Goal: Navigation & Orientation: Find specific page/section

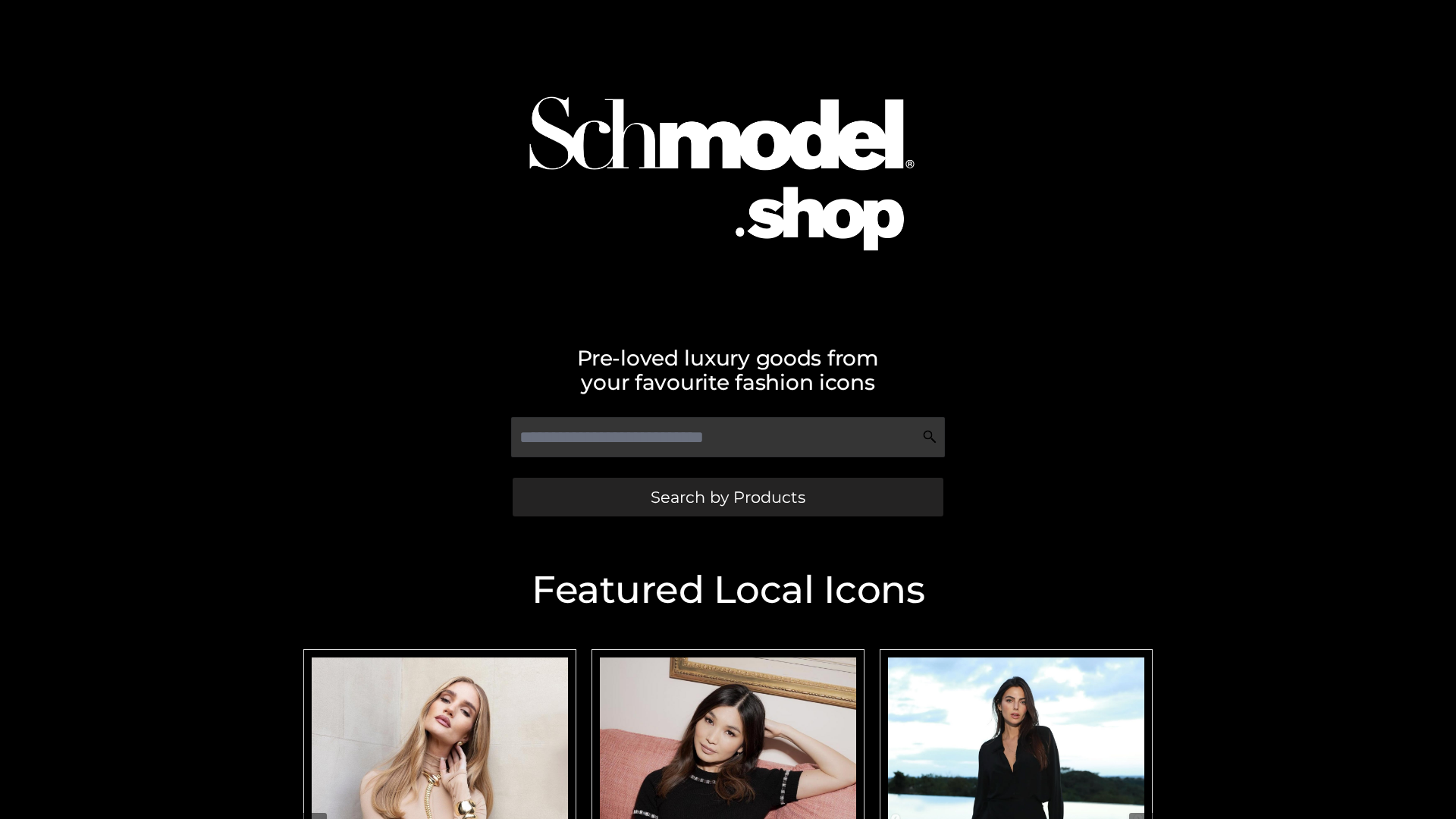
click at [727, 497] on span "Search by Products" at bounding box center [728, 497] width 155 height 16
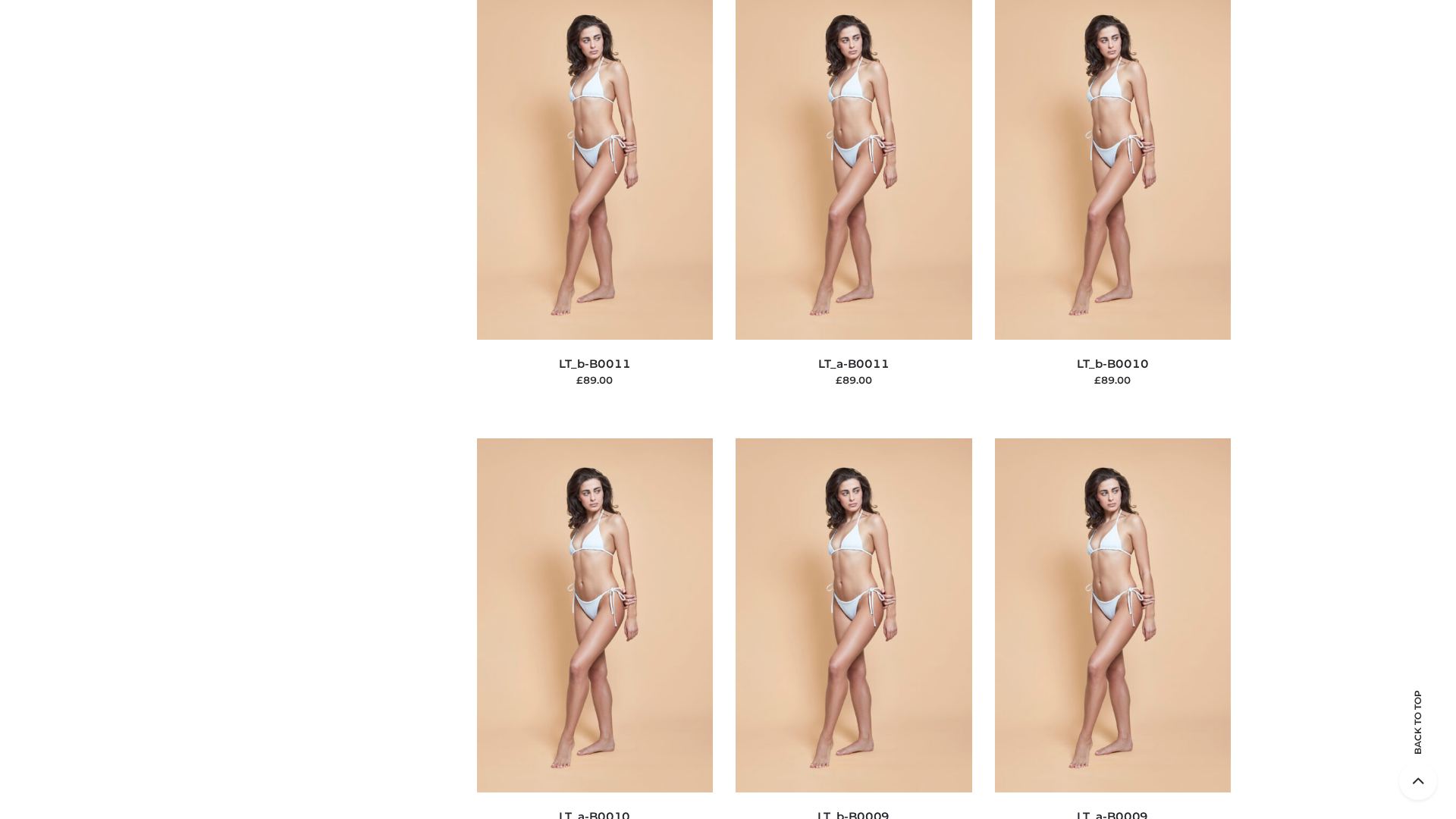
scroll to position [6813, 0]
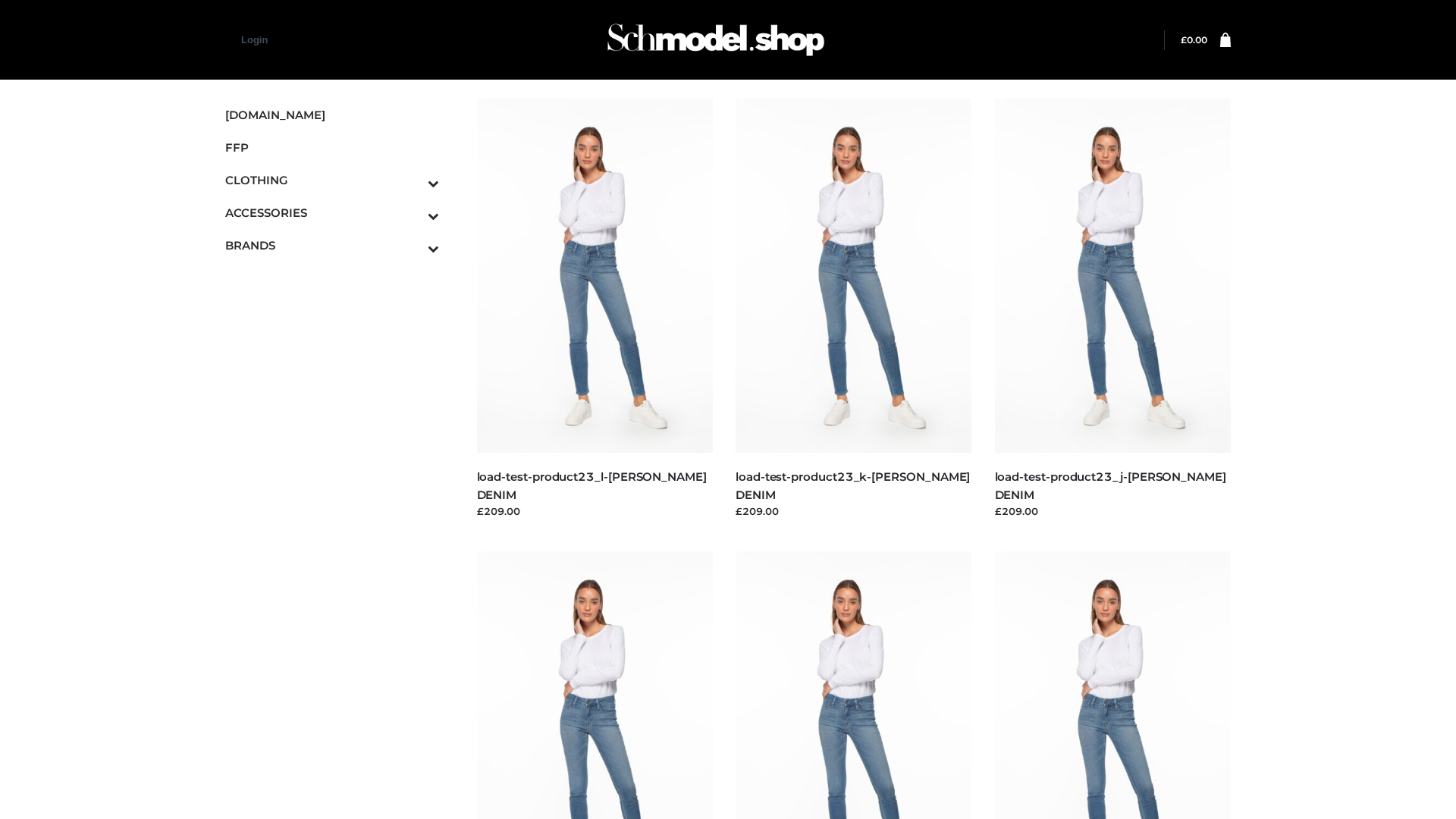
scroll to position [1331, 0]
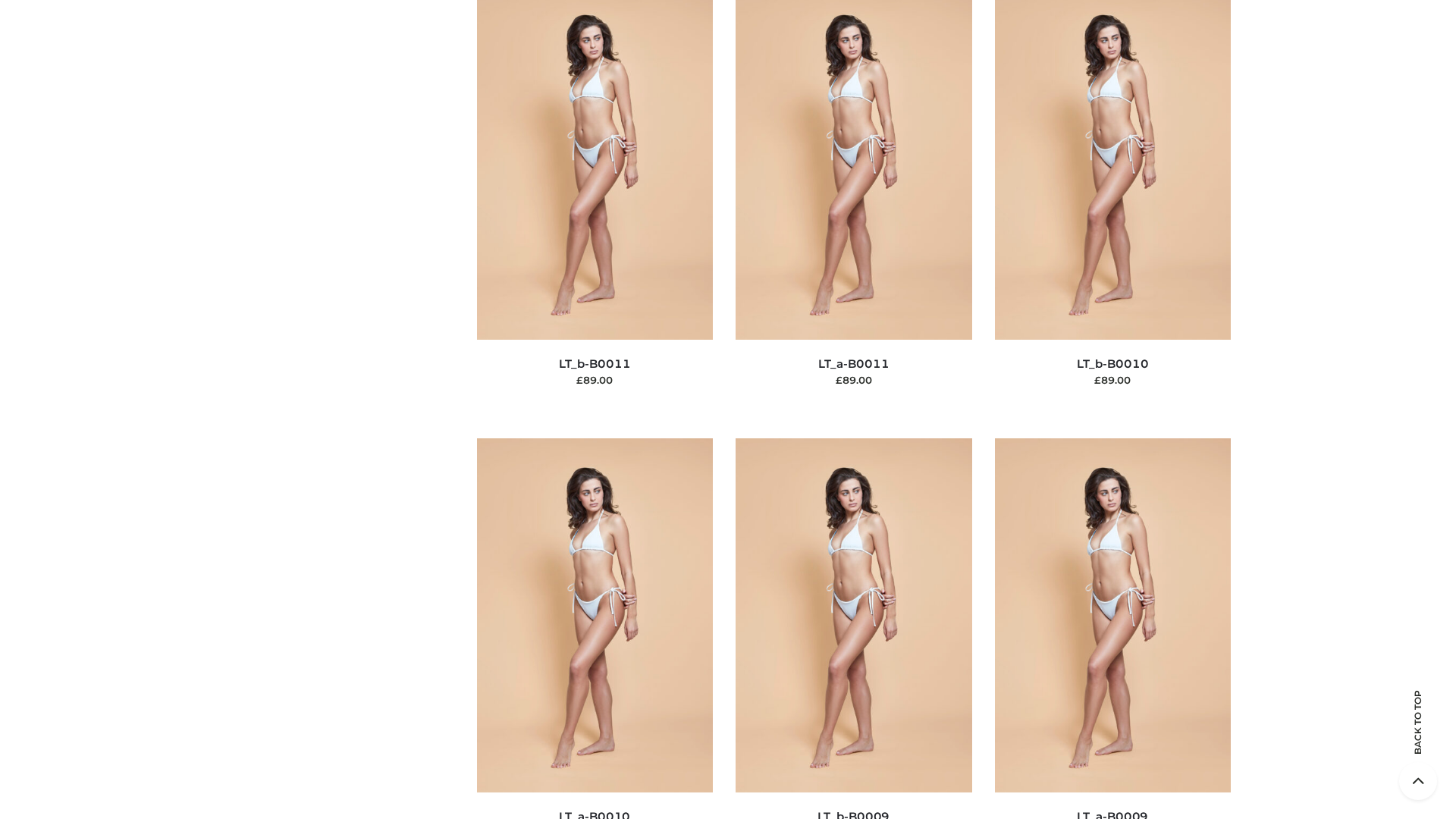
scroll to position [6813, 0]
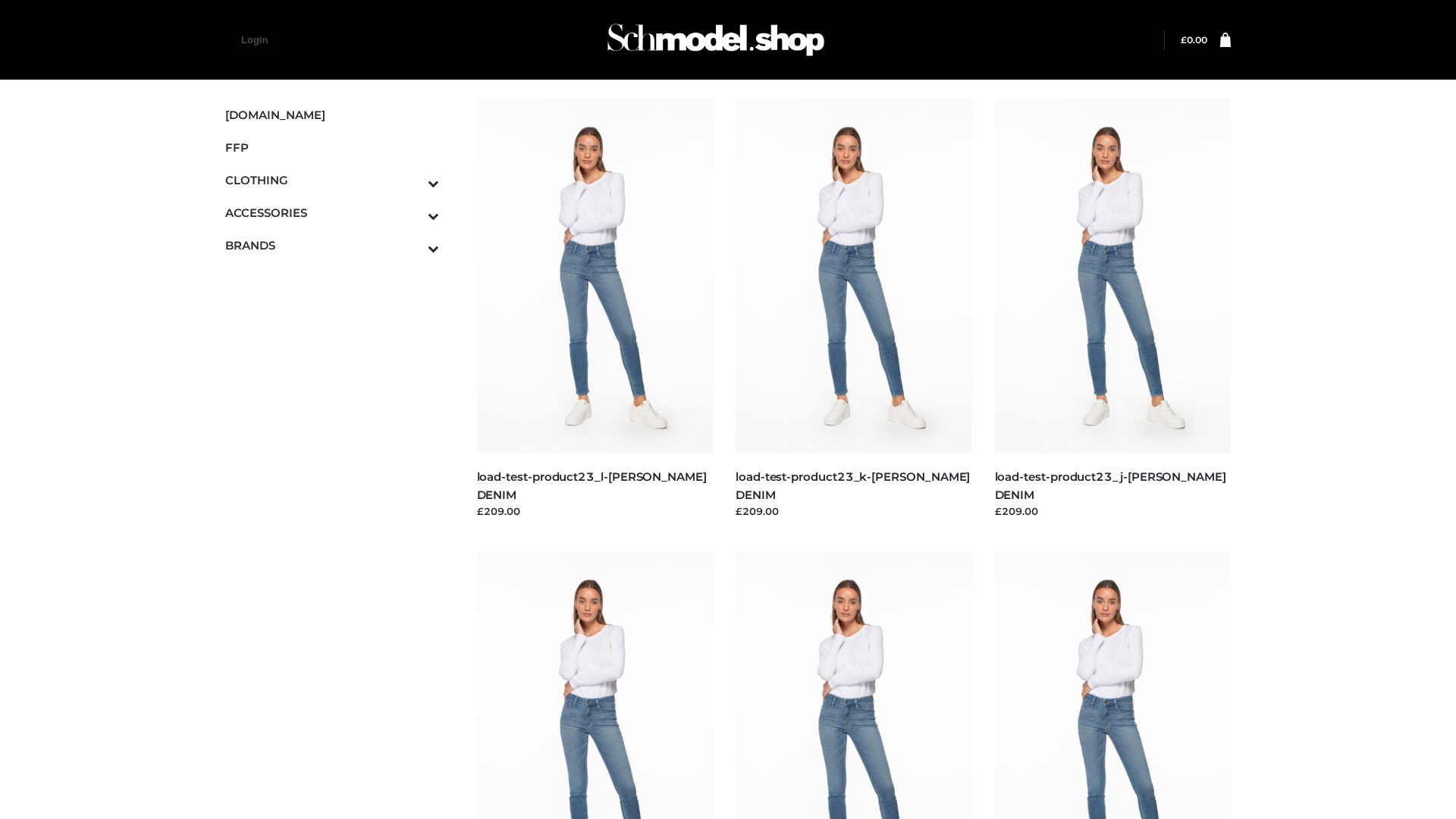
scroll to position [1331, 0]
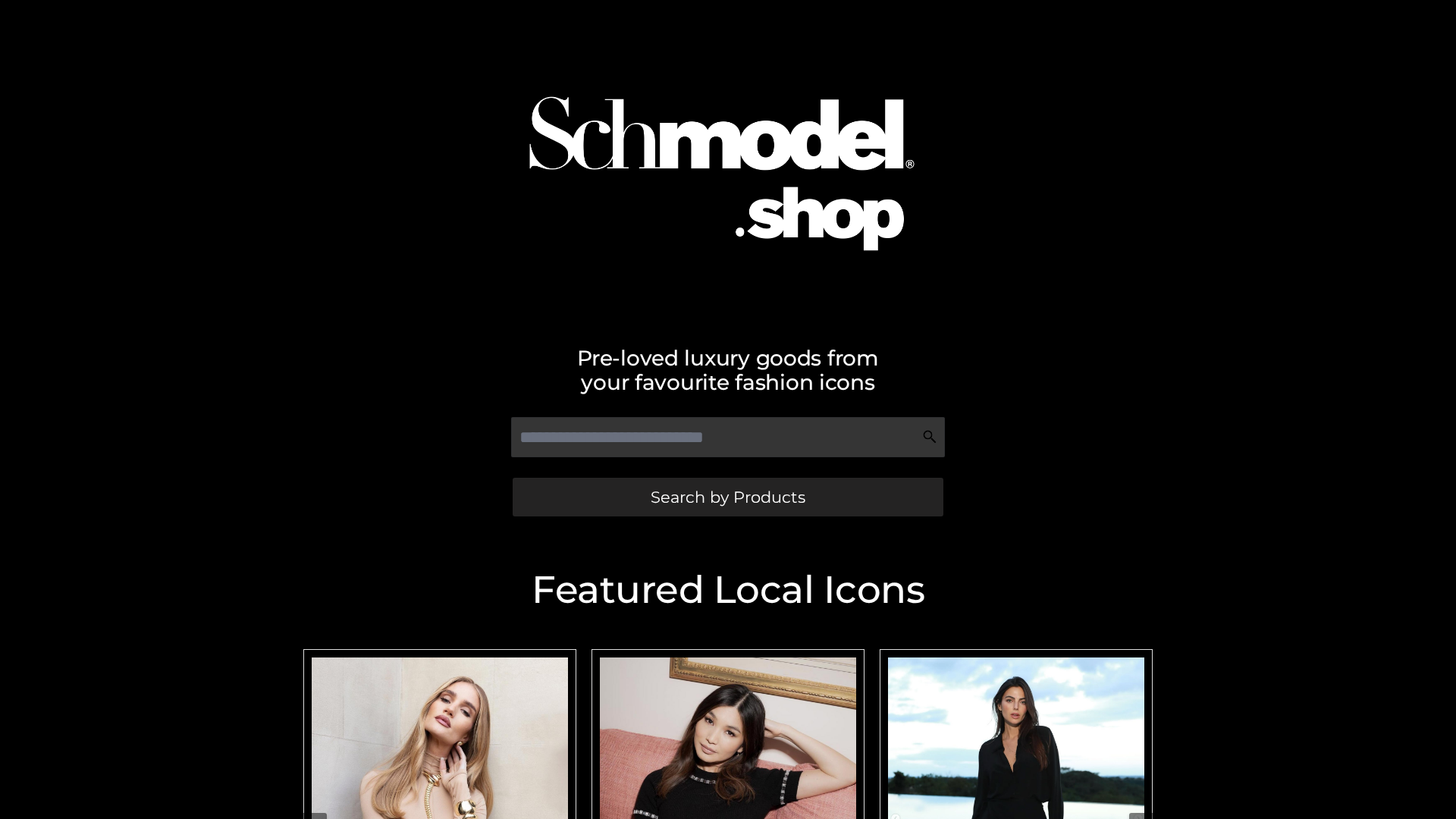
click at [727, 497] on span "Search by Products" at bounding box center [728, 497] width 155 height 16
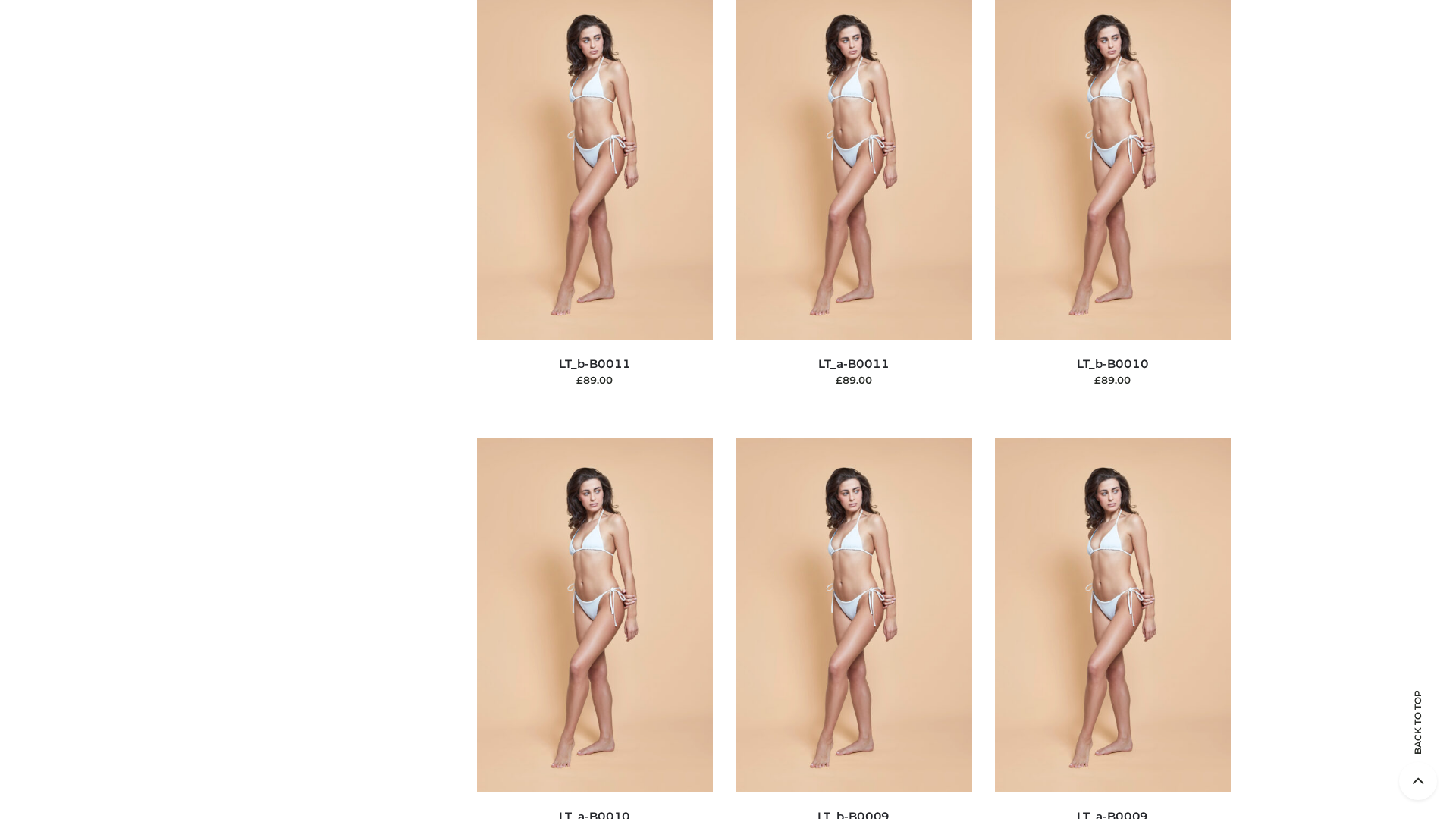
scroll to position [6813, 0]
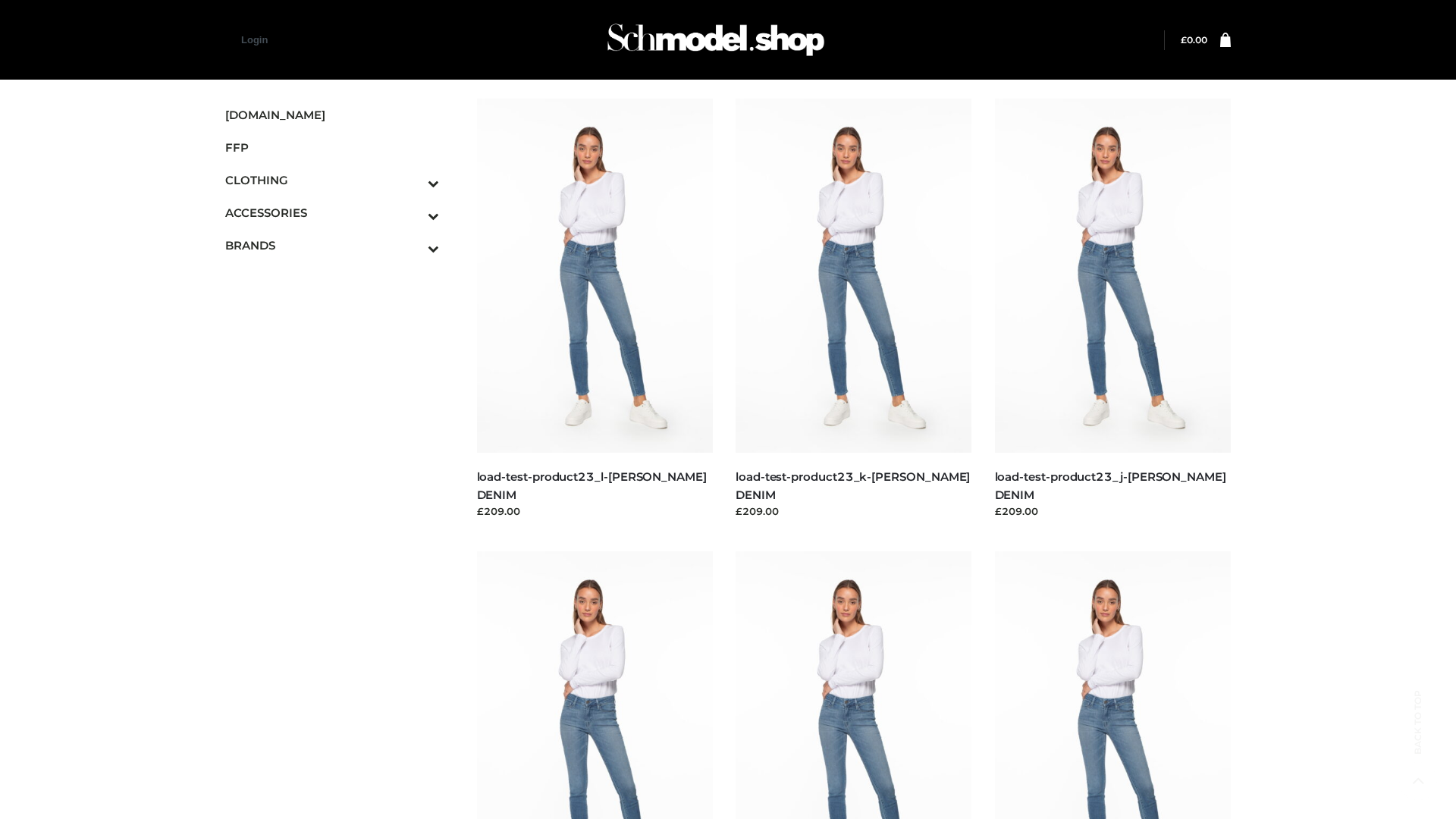
scroll to position [1331, 0]
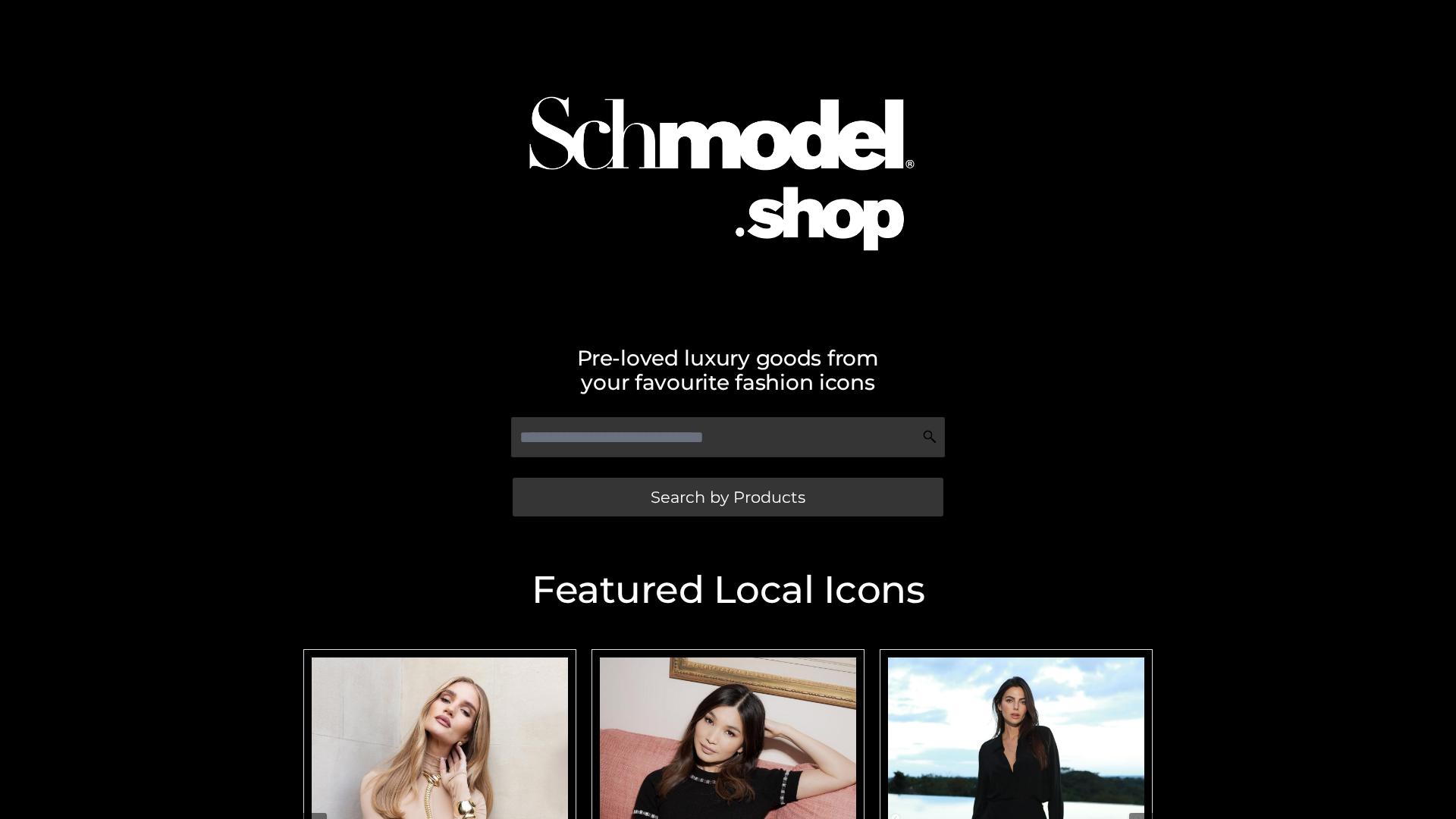
click at [727, 497] on span "Search by Products" at bounding box center [728, 497] width 155 height 16
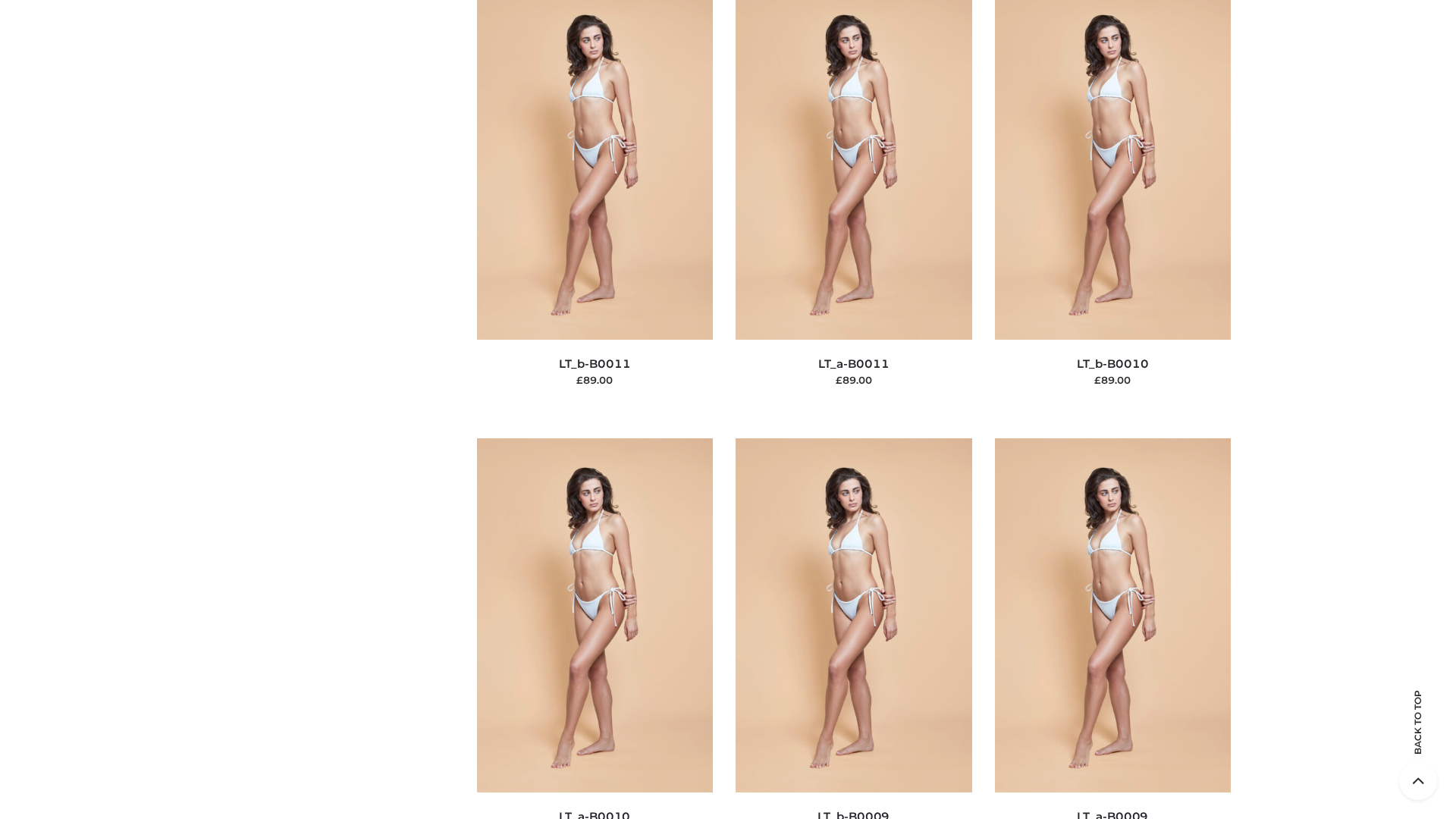
scroll to position [6813, 0]
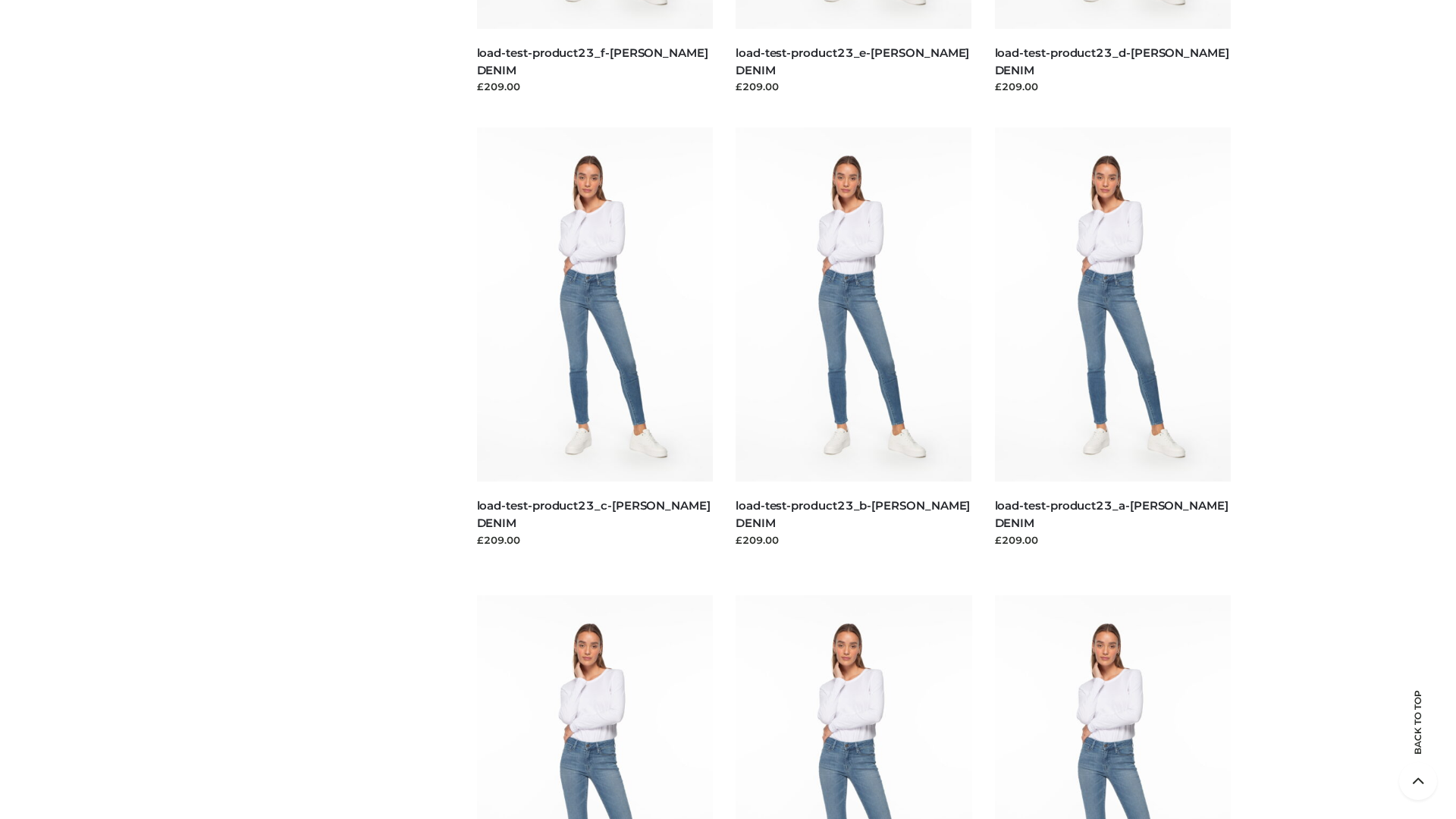
scroll to position [1331, 0]
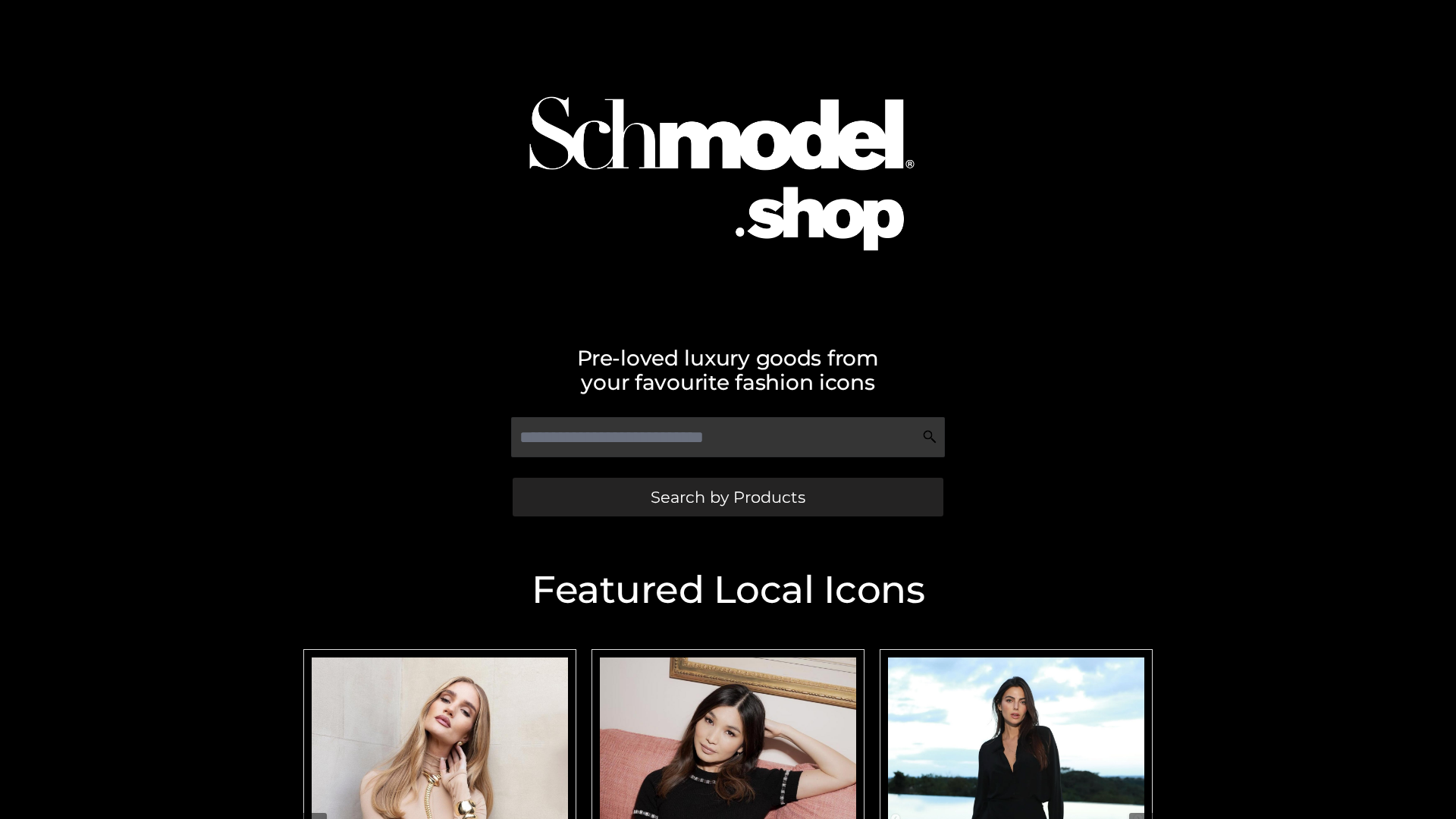
click at [727, 497] on span "Search by Products" at bounding box center [728, 497] width 155 height 16
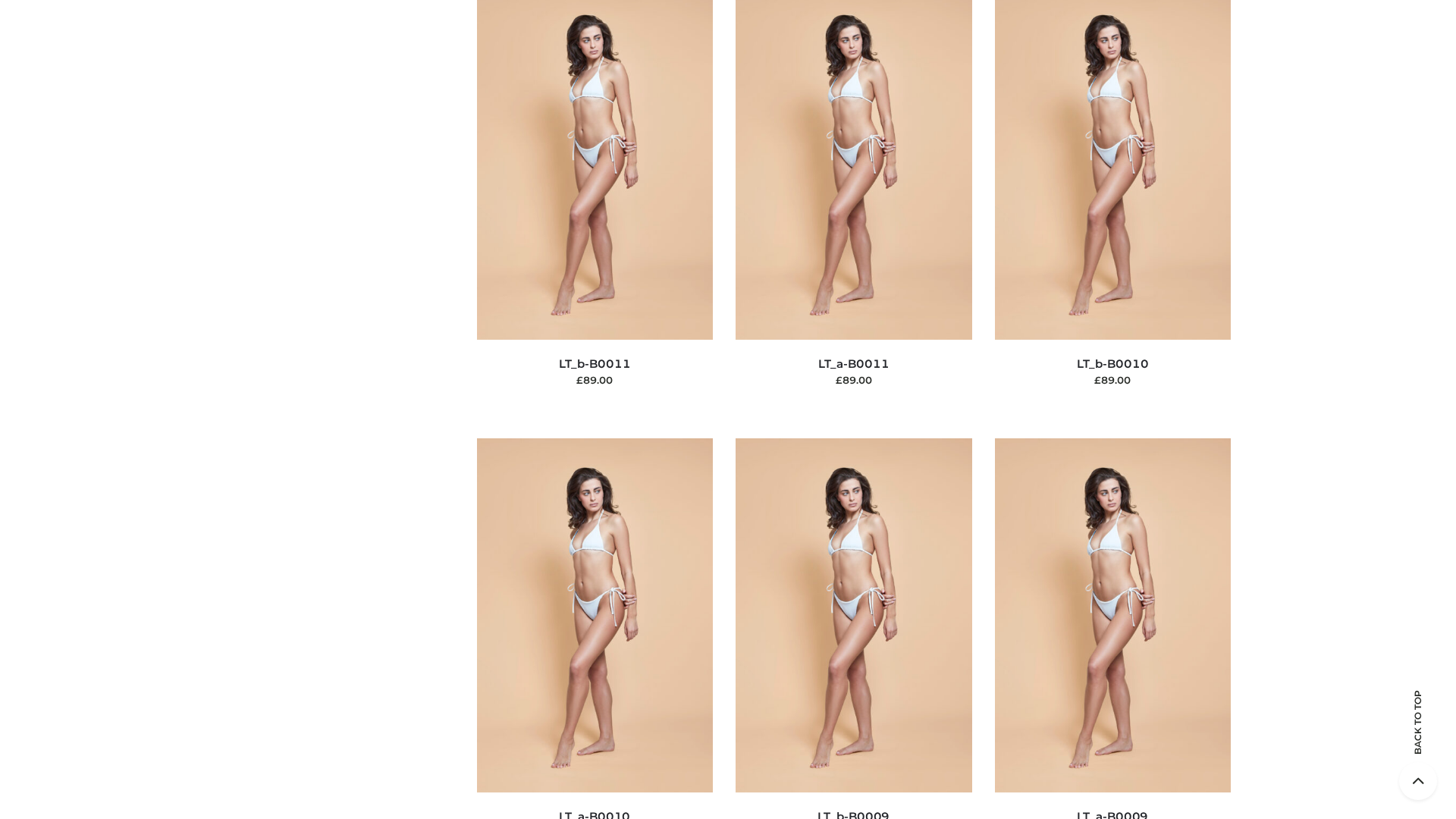
scroll to position [6813, 0]
